Goal: Obtain resource: Obtain resource

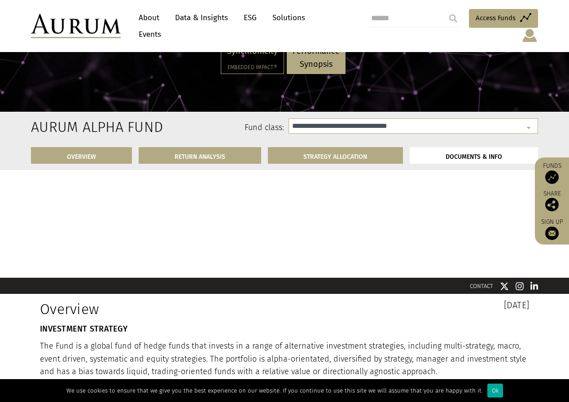
select select "**********"
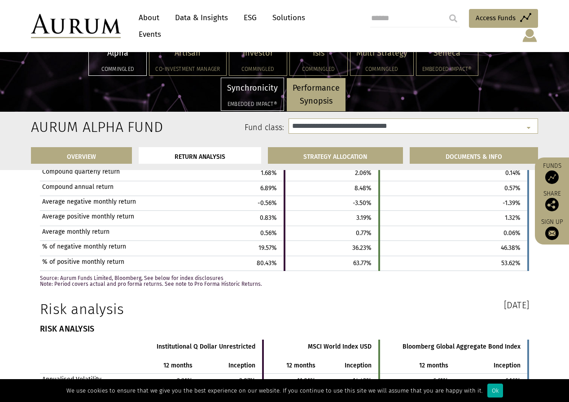
scroll to position [1696, 0]
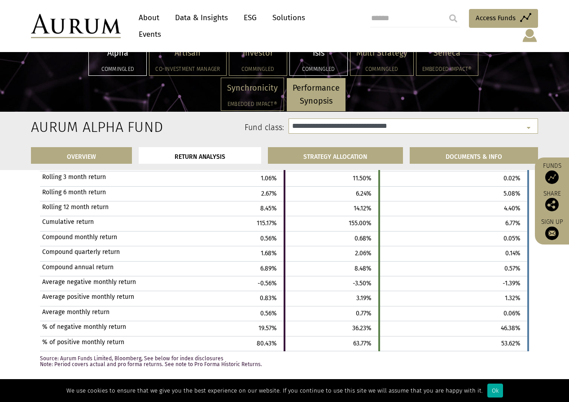
click at [311, 63] on div "Isis Commingled" at bounding box center [318, 59] width 57 height 32
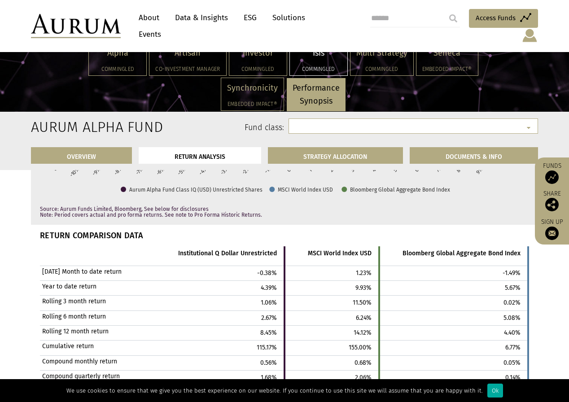
scroll to position [1516, 0]
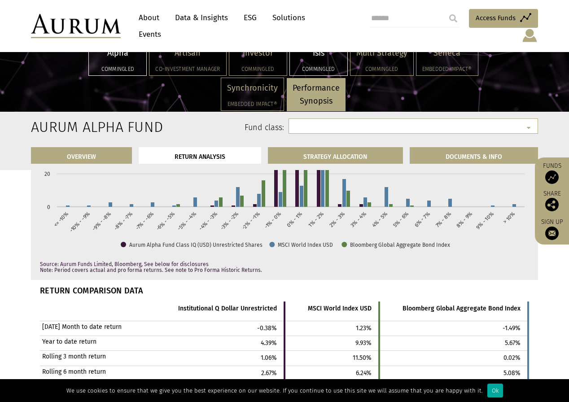
click at [126, 70] on h5 "Commingled" at bounding box center [118, 68] width 46 height 5
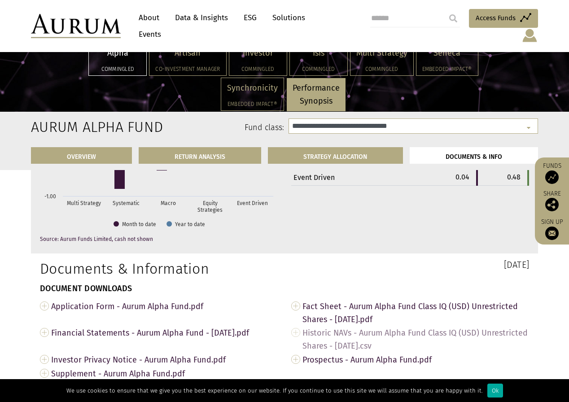
scroll to position [3103, 0]
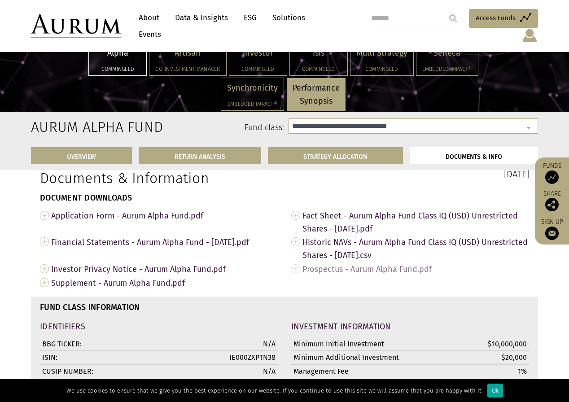
select select "**********"
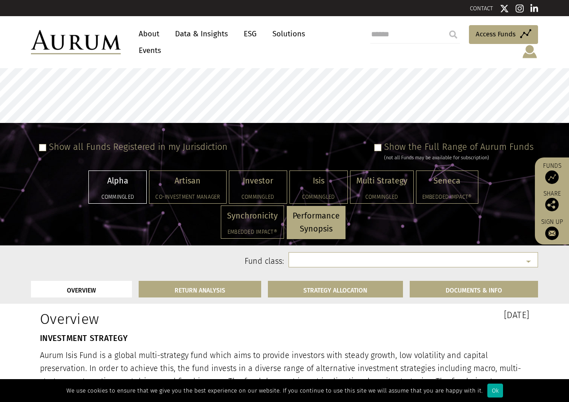
click at [107, 181] on div "Alpha Commingled" at bounding box center [117, 187] width 57 height 32
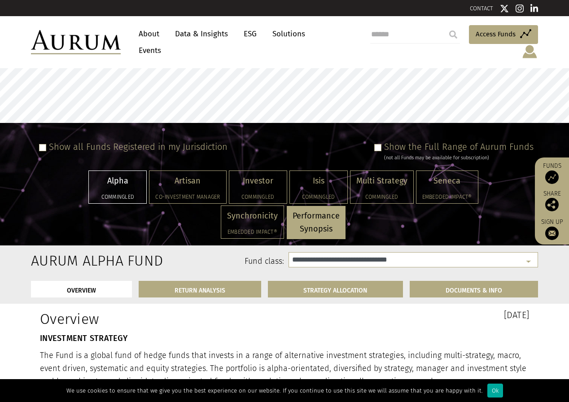
click at [111, 183] on div "Alpha Commingled" at bounding box center [117, 187] width 57 height 32
click at [136, 141] on label "Show all Funds Registered in my Jurisdiction" at bounding box center [138, 146] width 179 height 11
click at [41, 144] on span at bounding box center [42, 147] width 7 height 7
click at [436, 141] on label "Show the Full Range of Aurum Funds" at bounding box center [458, 146] width 149 height 11
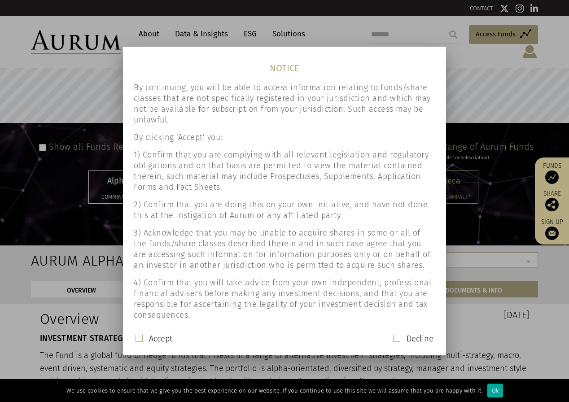
click at [170, 337] on label "Accept" at bounding box center [160, 338] width 23 height 11
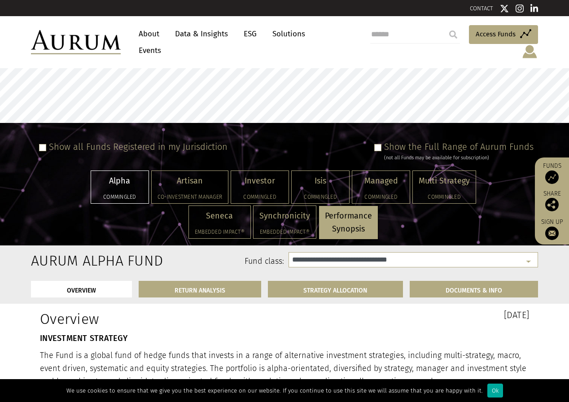
click at [124, 183] on div "Alpha Commingled" at bounding box center [119, 187] width 57 height 32
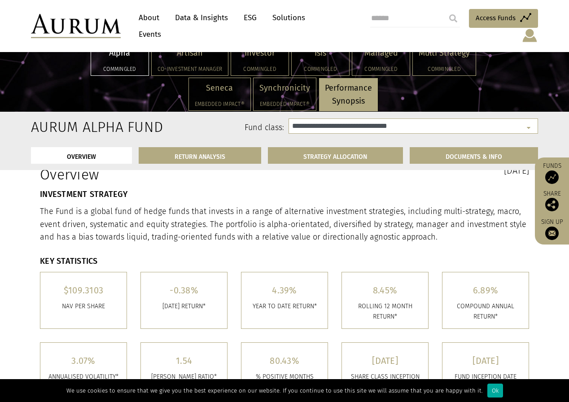
scroll to position [90, 0]
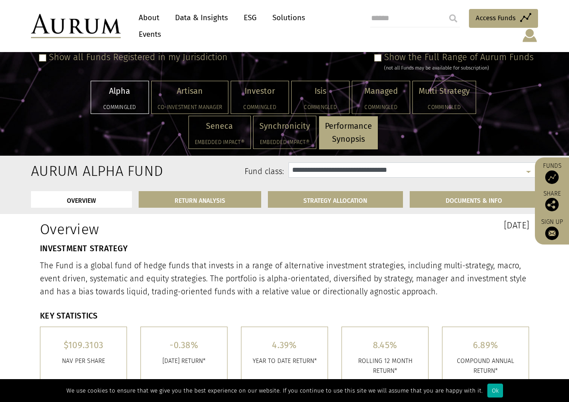
click at [377, 164] on select "**********" at bounding box center [414, 169] width 250 height 15
select select "**********"
click at [289, 162] on select "**********" at bounding box center [414, 169] width 250 height 15
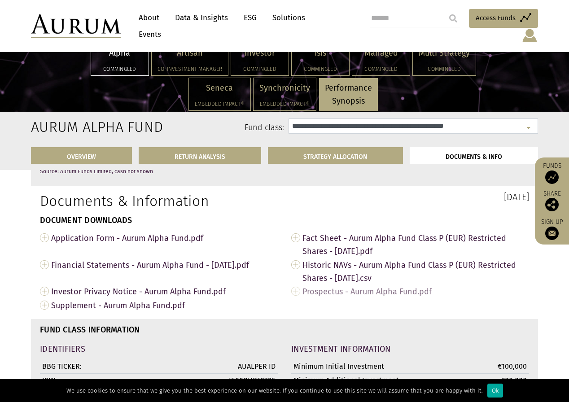
scroll to position [2738, 0]
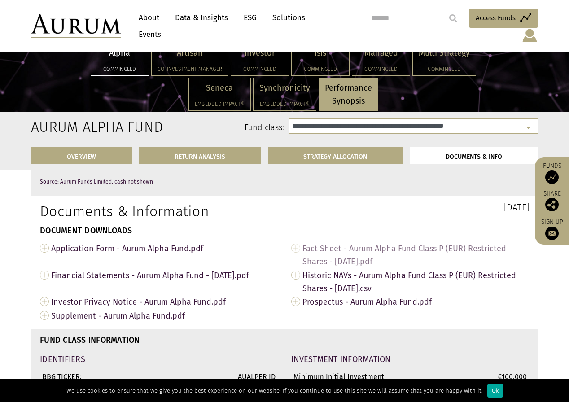
click at [361, 267] on span "Fact Sheet - Aurum Alpha Fund Class P (EUR) Restricted Shares - [DATE].pdf" at bounding box center [415, 254] width 227 height 27
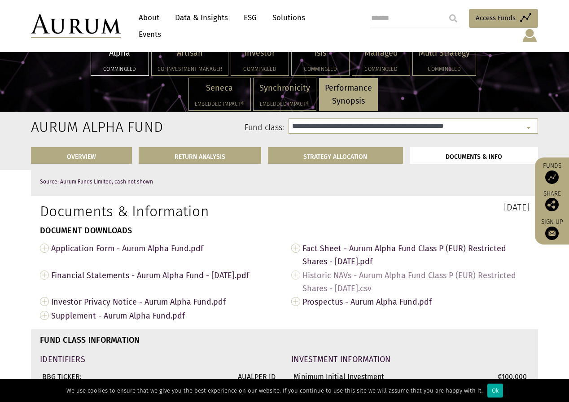
click at [355, 288] on span "Historic NAVs - Aurum Alpha Fund Class P (EUR) Restricted Shares - [DATE].csv" at bounding box center [415, 281] width 227 height 27
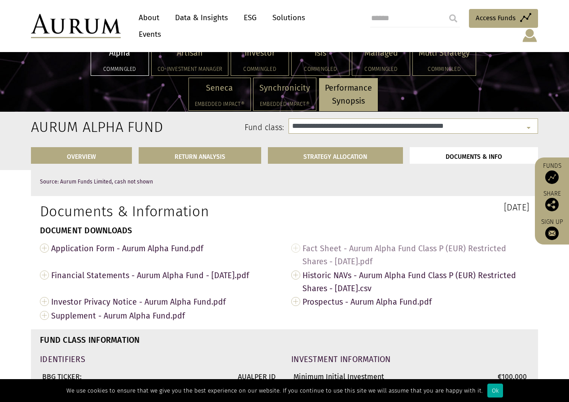
click at [328, 254] on span "Fact Sheet - Aurum Alpha Fund Class P (EUR) Restricted Shares - [DATE].pdf" at bounding box center [415, 254] width 227 height 27
click at [298, 256] on link "Fact Sheet - Aurum Alpha Fund Class P (EUR) Restricted Shares - [DATE].pdf" at bounding box center [410, 254] width 238 height 27
click at [342, 267] on span "Fact Sheet - Aurum Alpha Fund Class P (EUR) Restricted Shares - [DATE].pdf" at bounding box center [415, 254] width 227 height 27
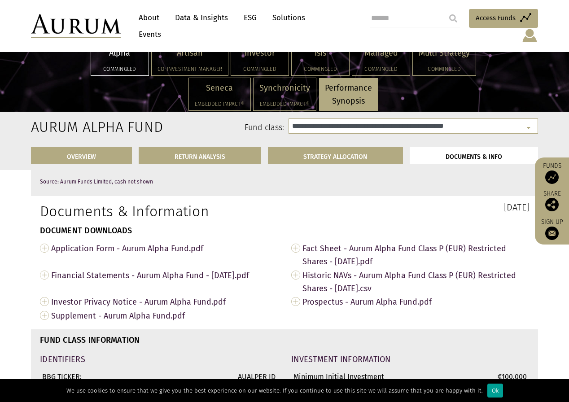
click at [487, 394] on div "Ok" at bounding box center [495, 391] width 16 height 14
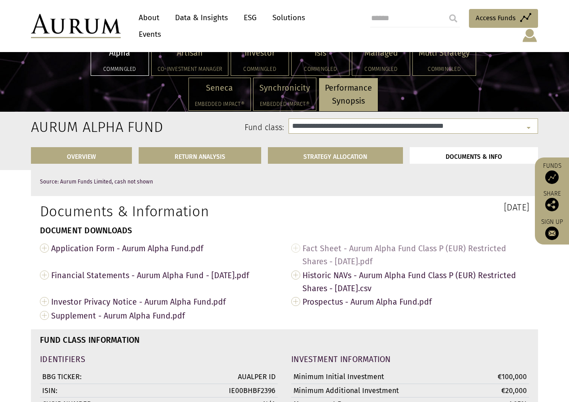
click at [333, 257] on span "Fact Sheet - Aurum Alpha Fund Class P (EUR) Restricted Shares - [DATE].pdf" at bounding box center [415, 254] width 227 height 27
click at [333, 263] on span "Fact Sheet - Aurum Alpha Fund Class P (EUR) Restricted Shares - [DATE].pdf" at bounding box center [415, 254] width 227 height 27
